Goal: Information Seeking & Learning: Learn about a topic

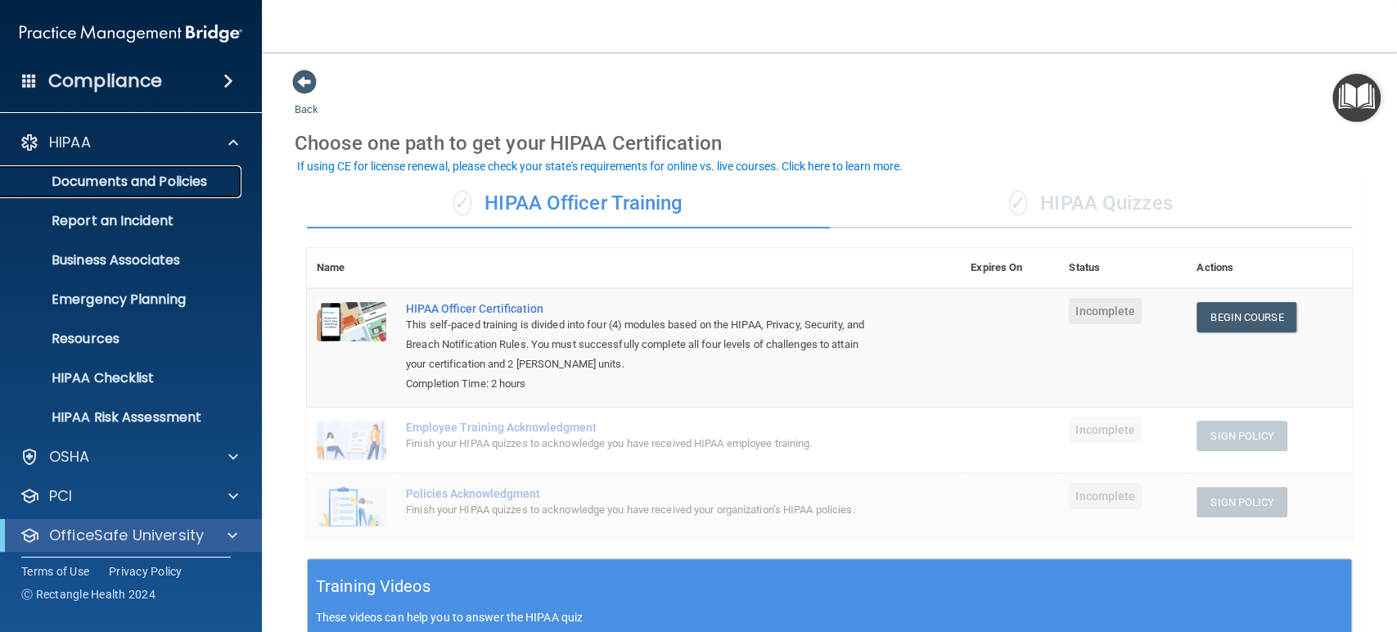
click at [160, 177] on p "Documents and Policies" at bounding box center [122, 181] width 223 height 16
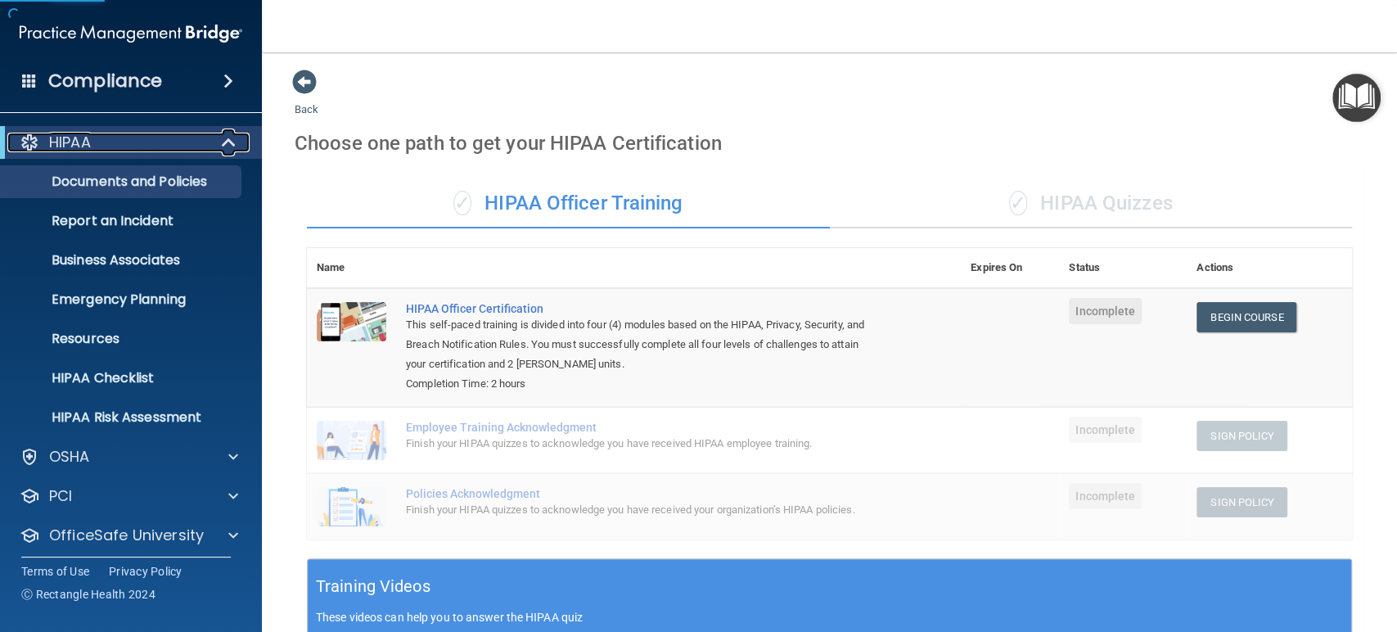
click at [227, 139] on span at bounding box center [230, 143] width 14 height 20
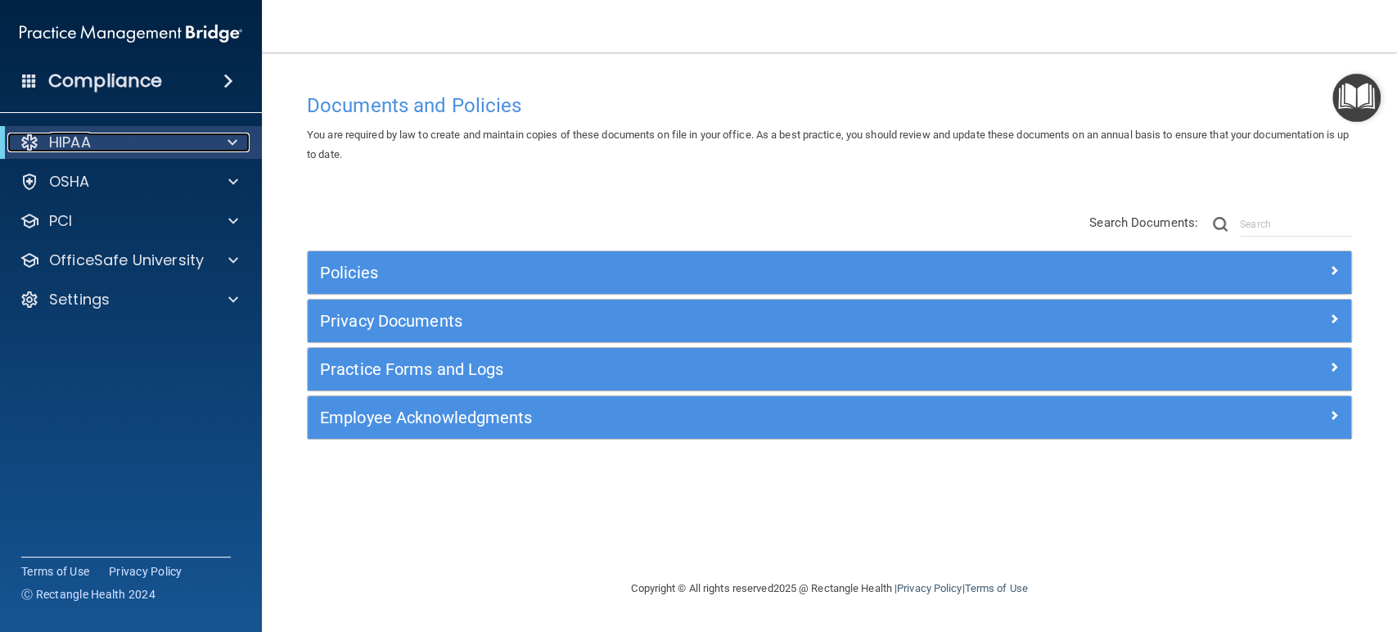
click at [121, 143] on div "HIPAA" at bounding box center [108, 143] width 202 height 20
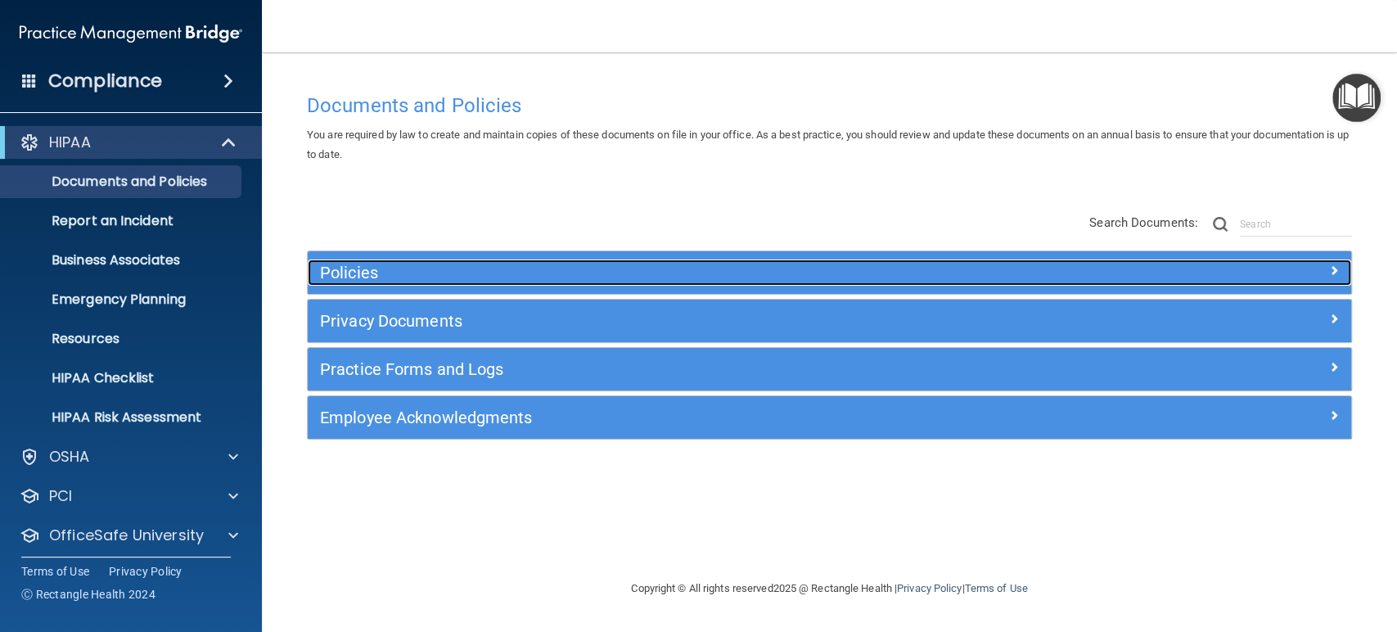
click at [346, 267] on h5 "Policies" at bounding box center [699, 272] width 758 height 18
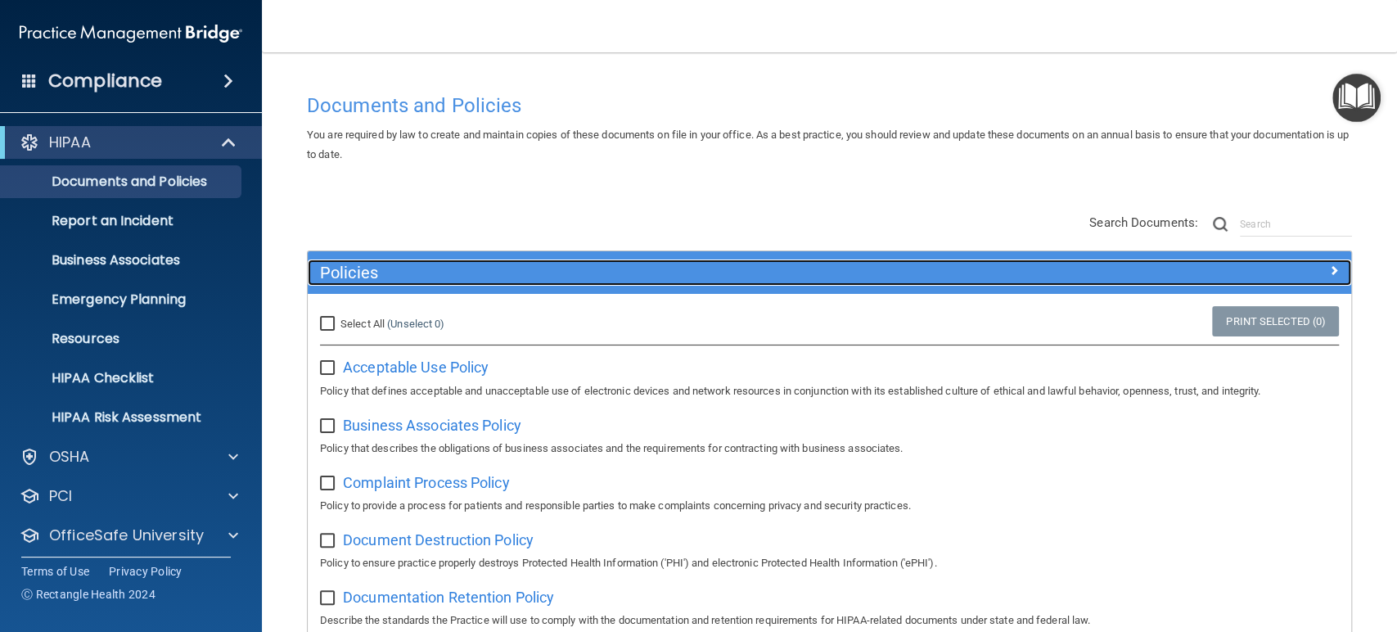
click at [358, 264] on h5 "Policies" at bounding box center [699, 272] width 758 height 18
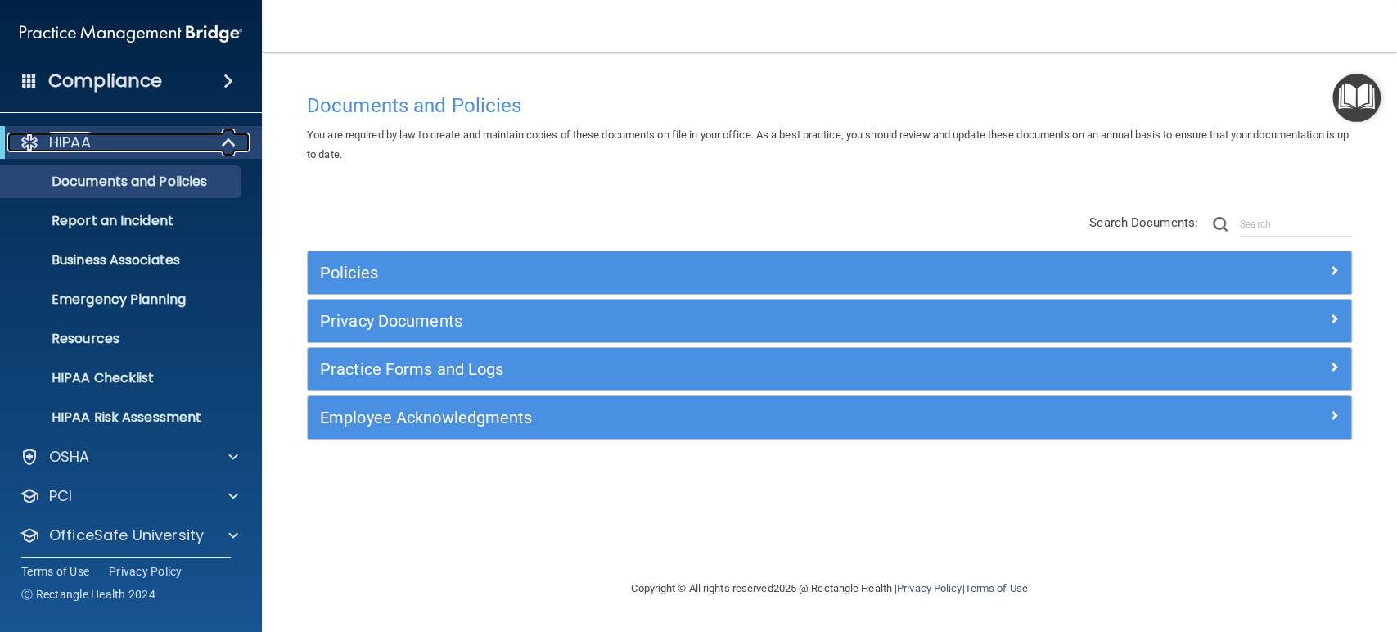
click at [209, 139] on div at bounding box center [229, 143] width 40 height 20
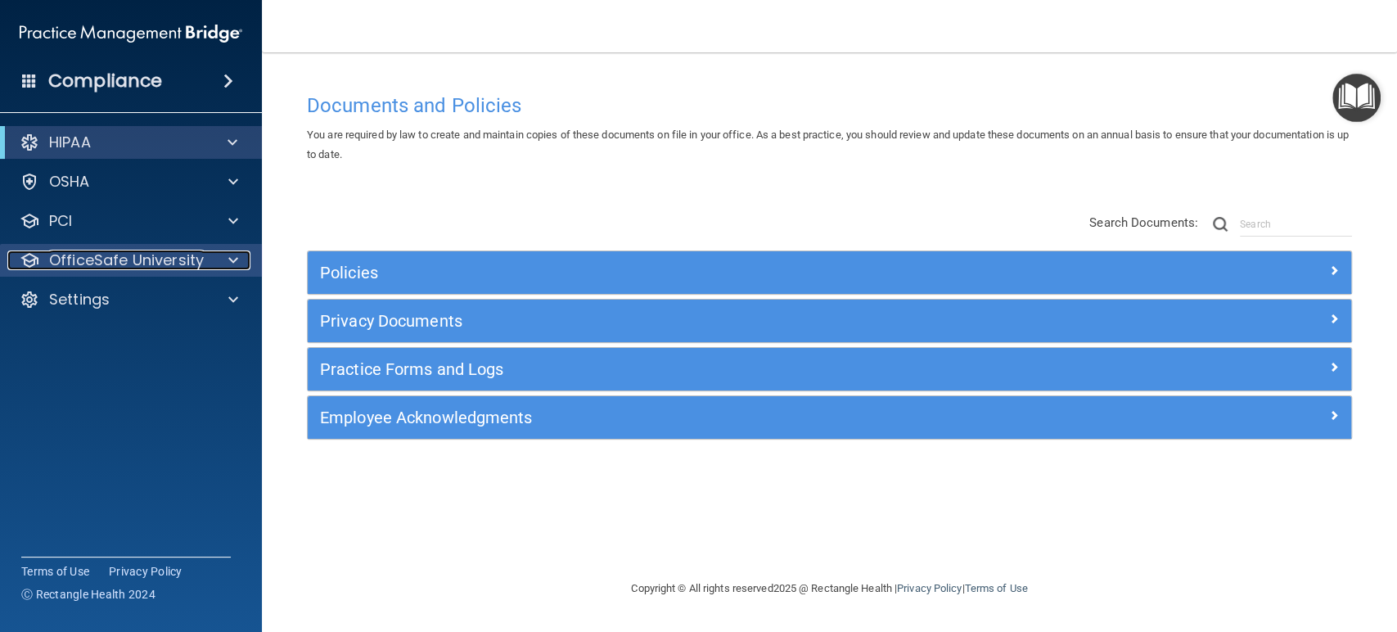
click at [226, 253] on div at bounding box center [230, 260] width 41 height 20
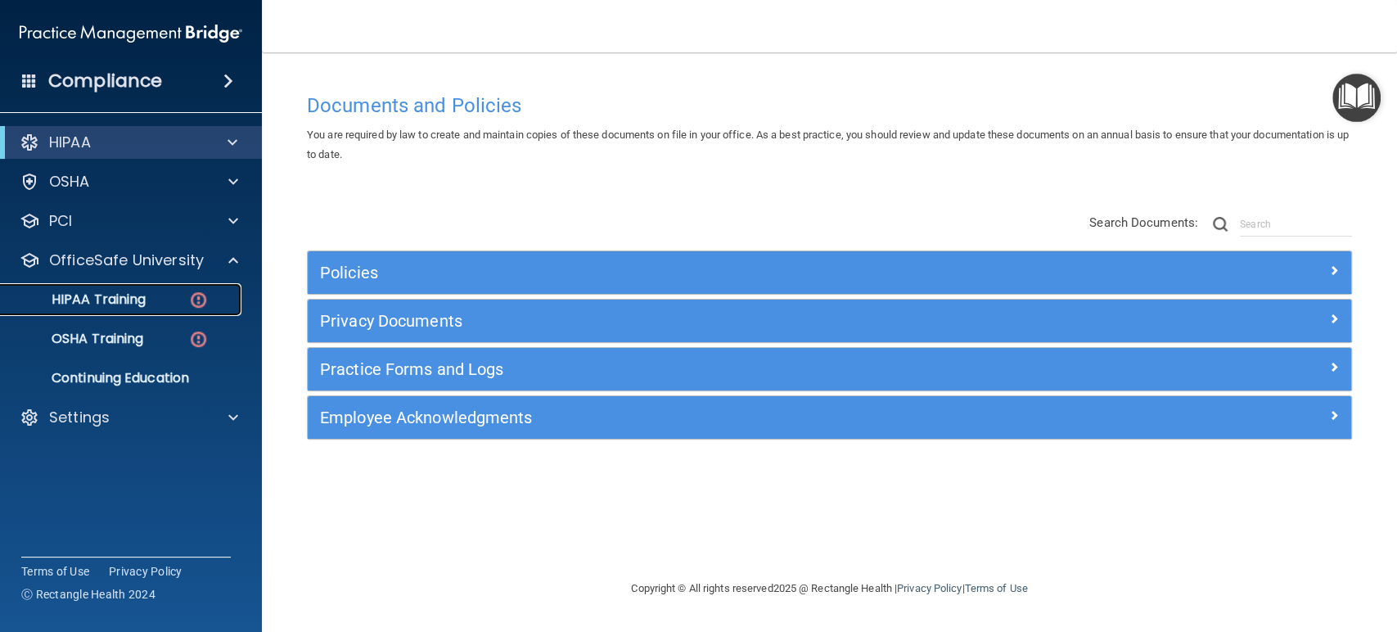
click at [99, 293] on p "HIPAA Training" at bounding box center [78, 299] width 135 height 16
